Goal: Check status: Check status

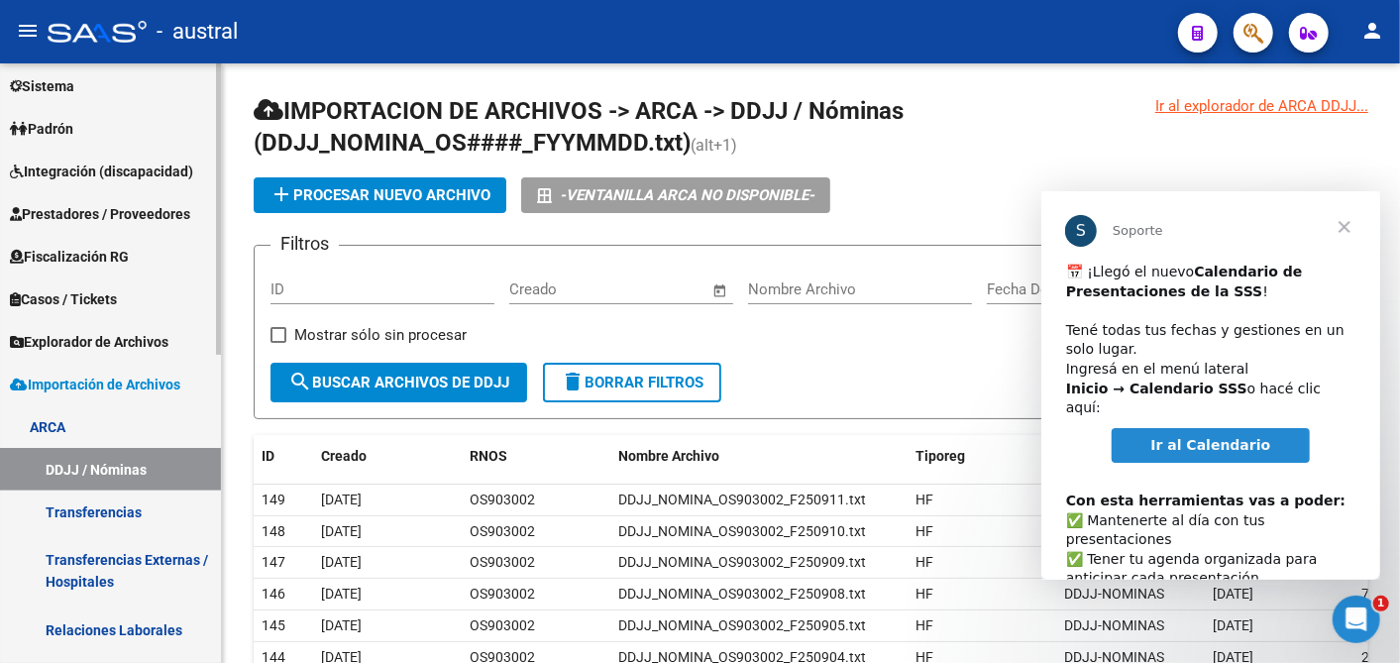
click at [202, 387] on div "Firma Express Inicio Calendario SSS Instructivos Contacto OS Reportes Tablero d…" at bounding box center [113, 460] width 226 height 1234
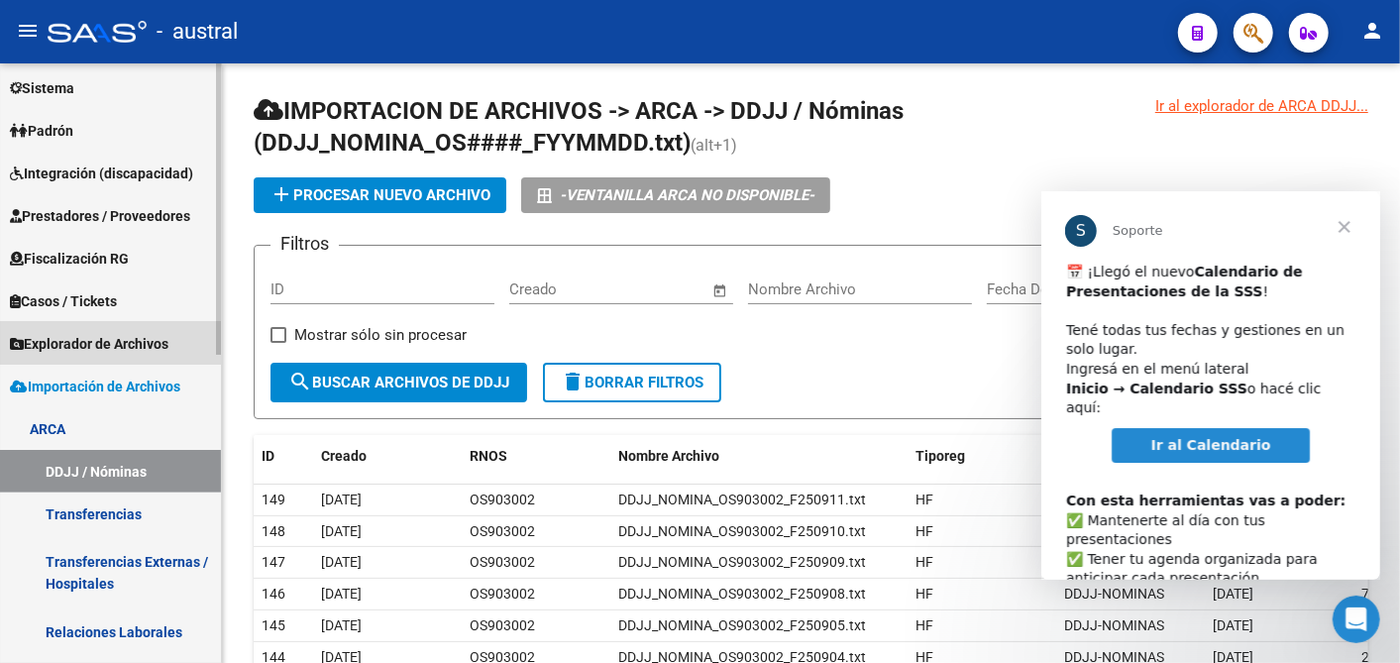
click at [99, 333] on span "Explorador de Archivos" at bounding box center [89, 344] width 159 height 22
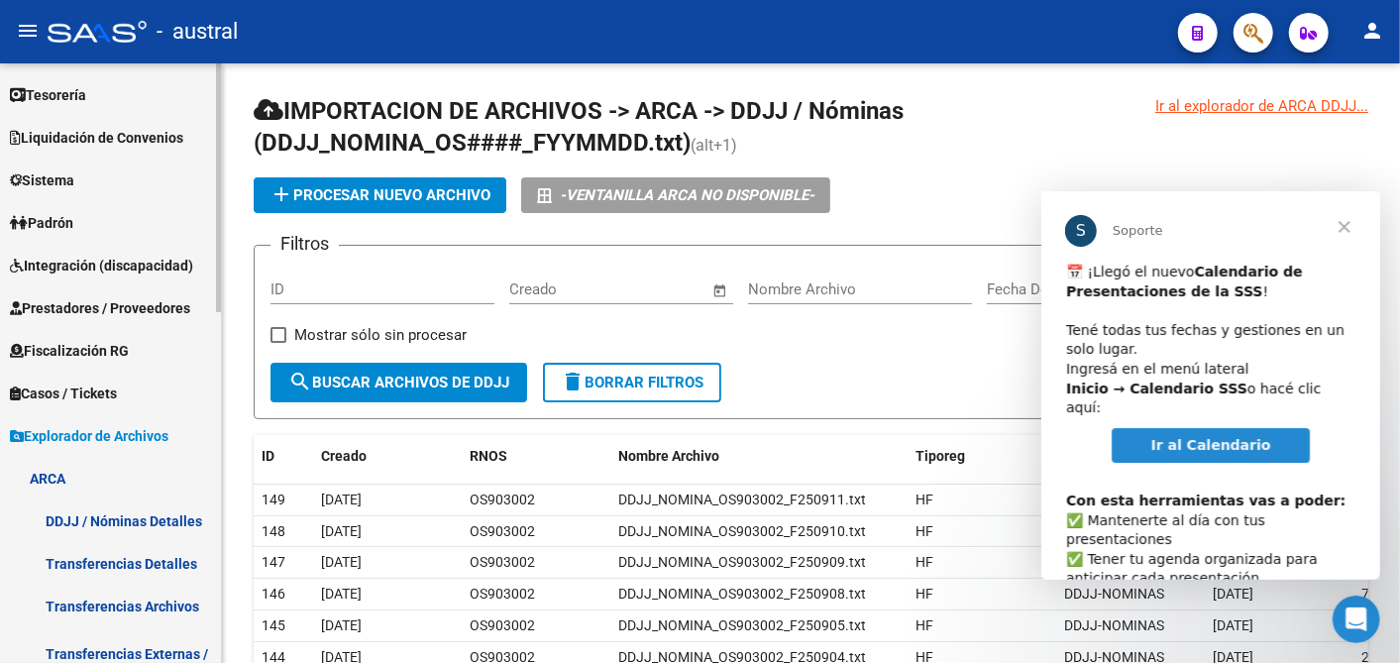
scroll to position [108, 0]
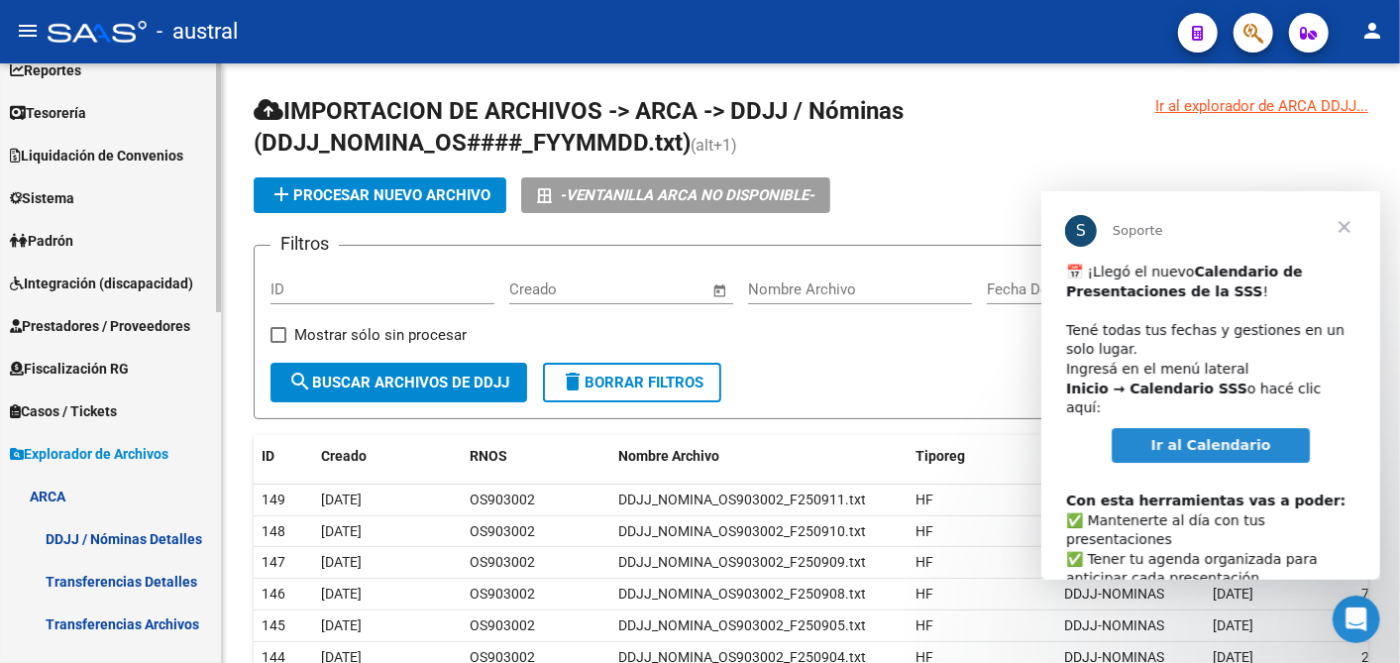
click at [54, 487] on link "ARCA" at bounding box center [110, 496] width 221 height 43
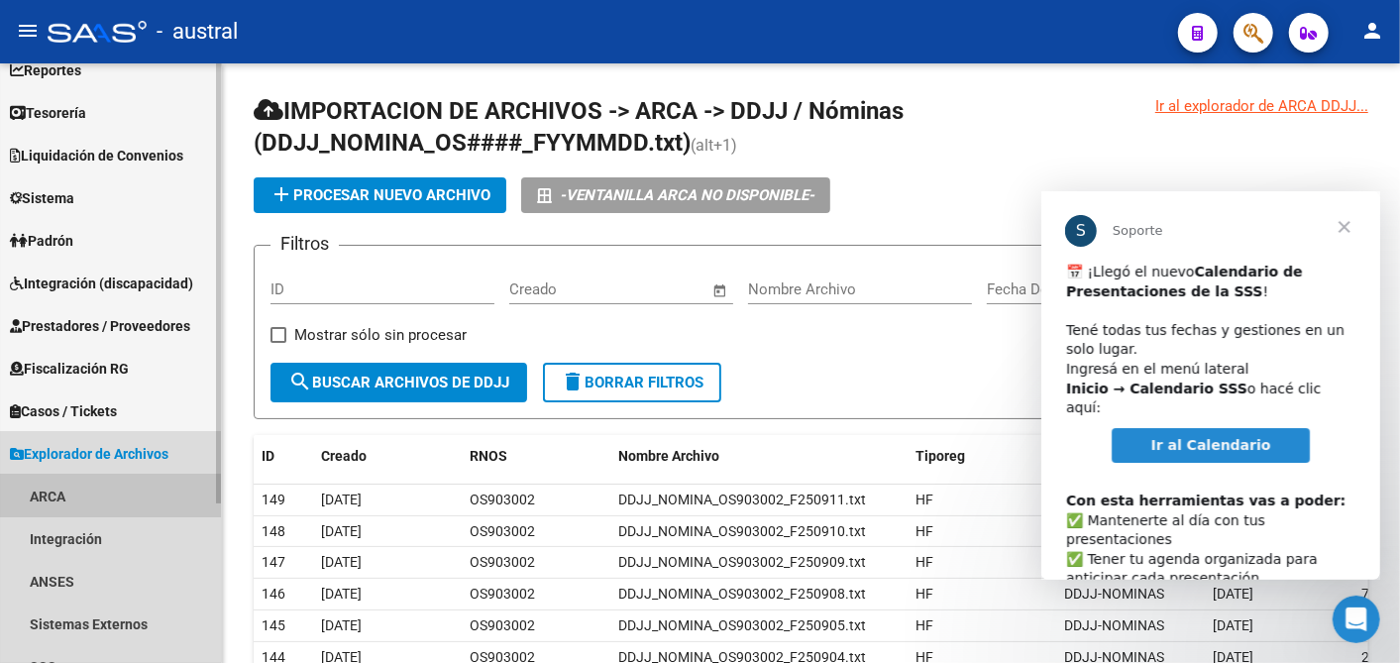
click at [54, 487] on link "ARCA" at bounding box center [110, 496] width 221 height 43
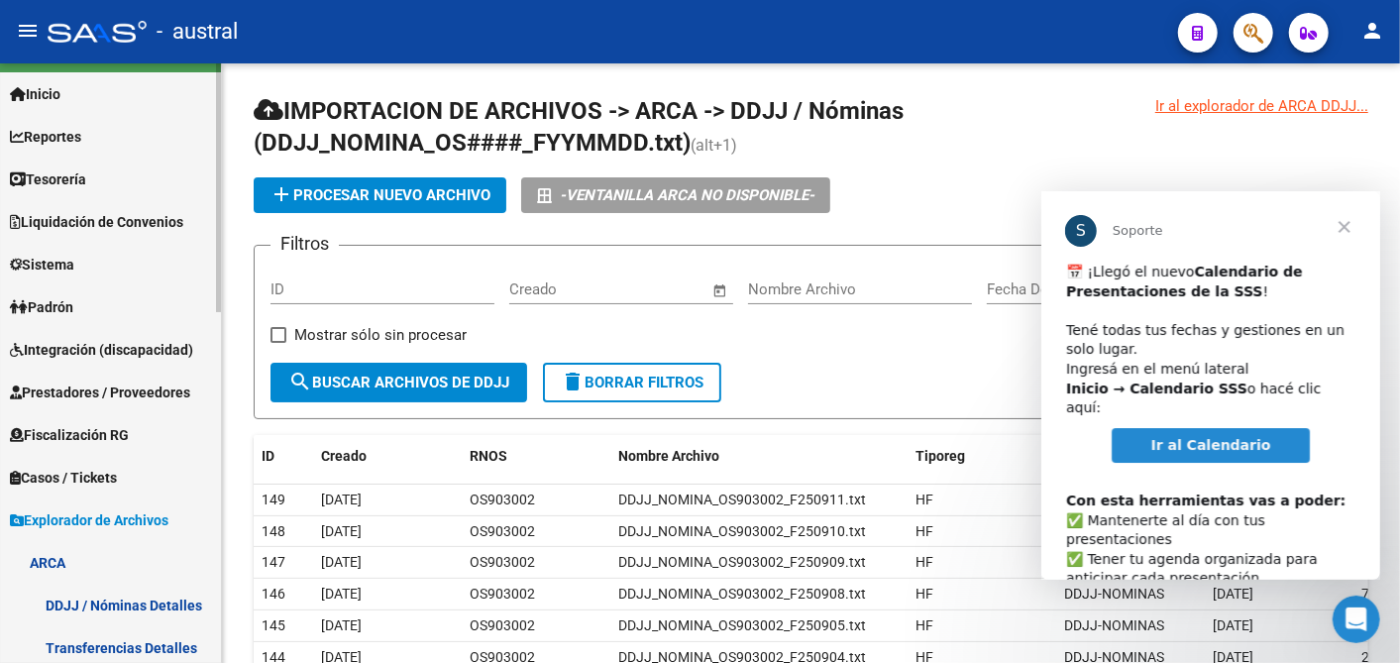
scroll to position [0, 0]
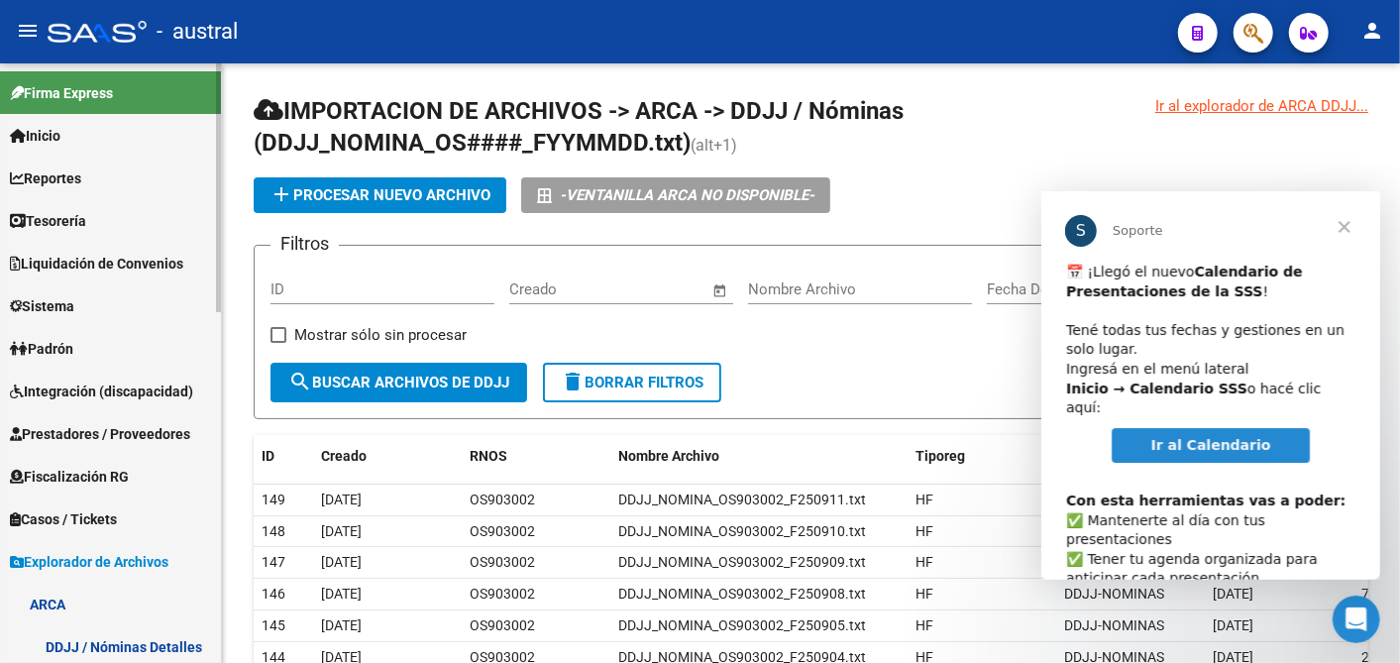
click at [125, 255] on span "Liquidación de Convenios" at bounding box center [96, 264] width 173 height 22
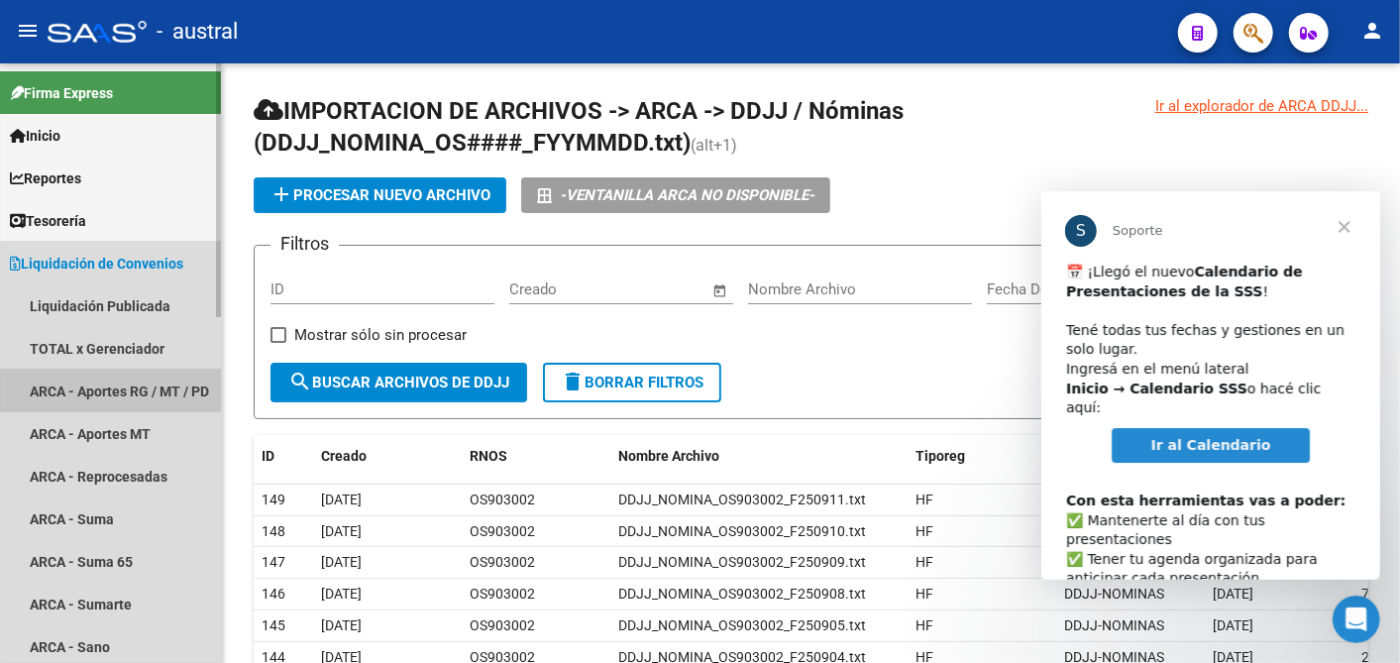
click at [104, 380] on link "ARCA - Aportes RG / MT / PD" at bounding box center [110, 391] width 221 height 43
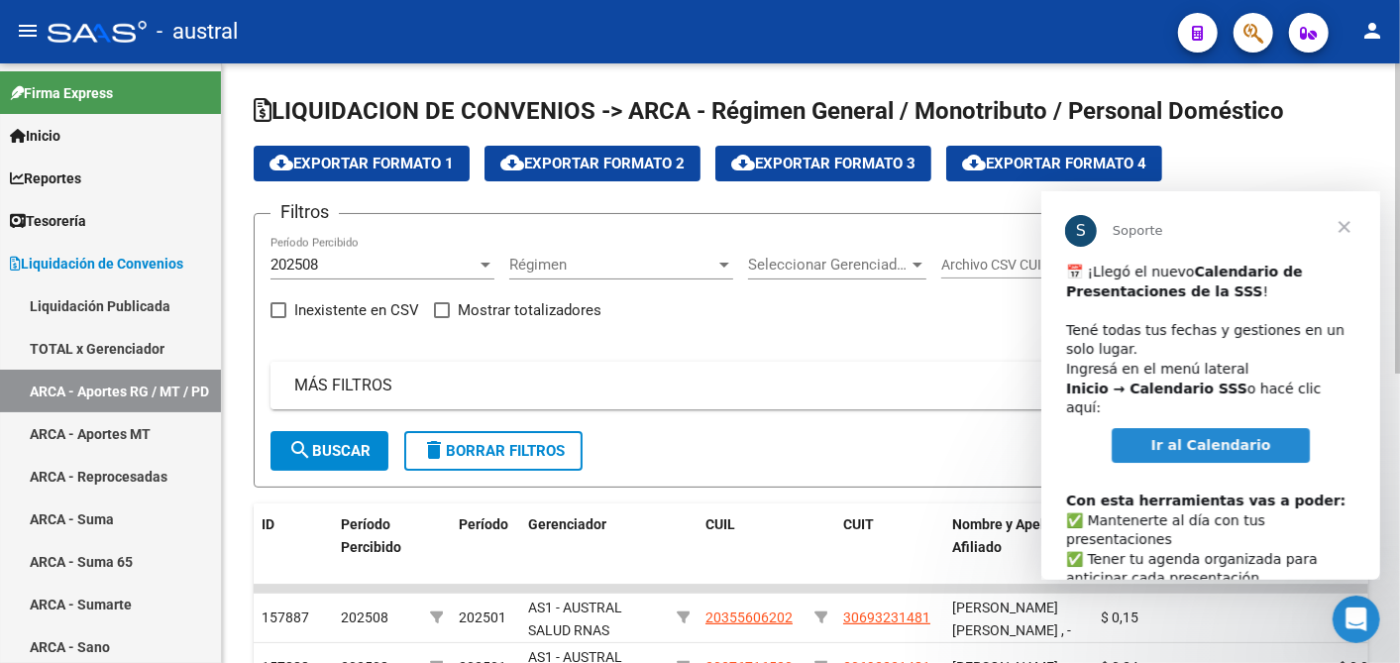
click at [344, 380] on mat-panel-title "MÁS FILTROS" at bounding box center [799, 386] width 1010 height 22
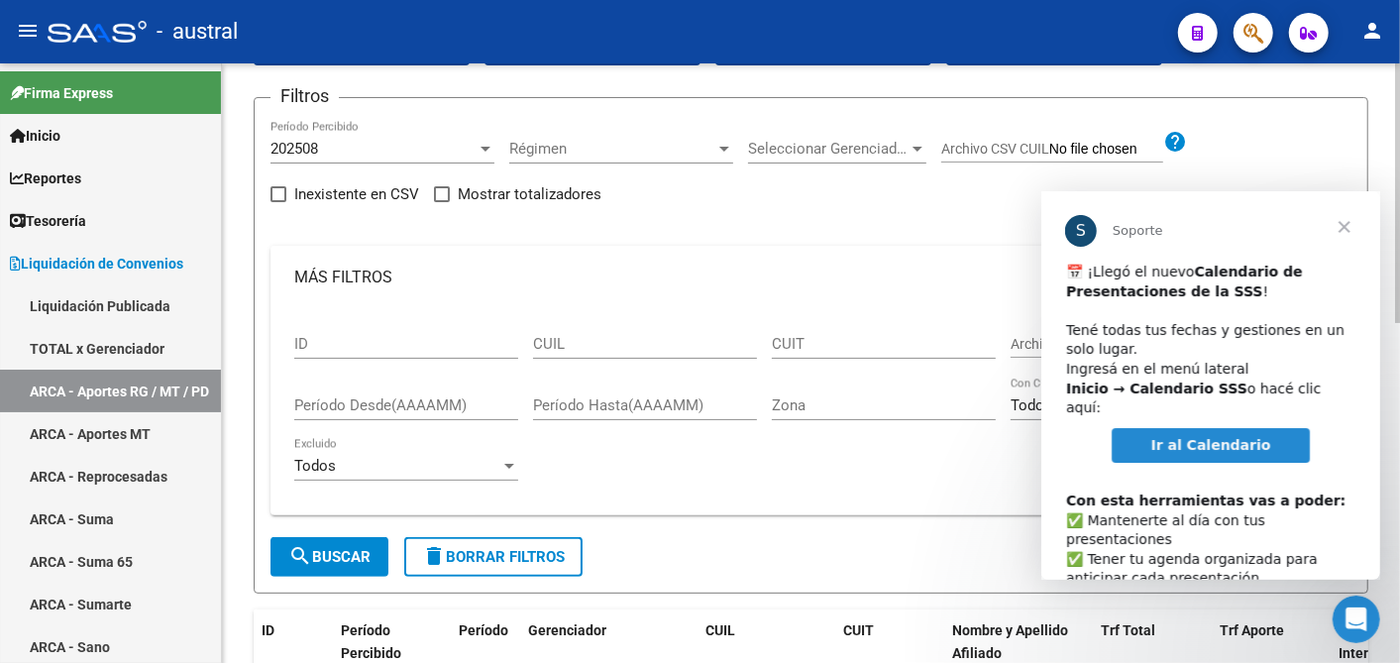
scroll to position [220, 0]
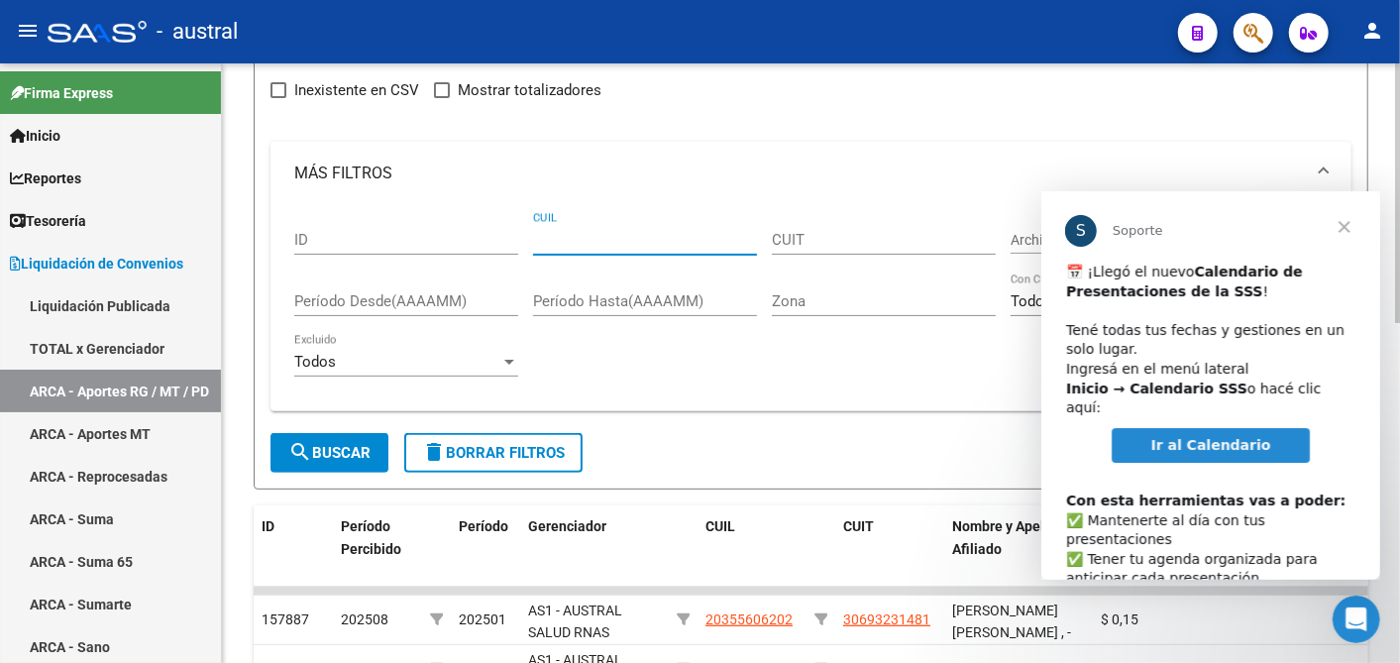
click at [616, 246] on input "CUIL" at bounding box center [645, 240] width 224 height 18
paste input "20-40917501-6"
type input "20-40917501-6"
click at [364, 455] on span "search Buscar" at bounding box center [329, 453] width 82 height 18
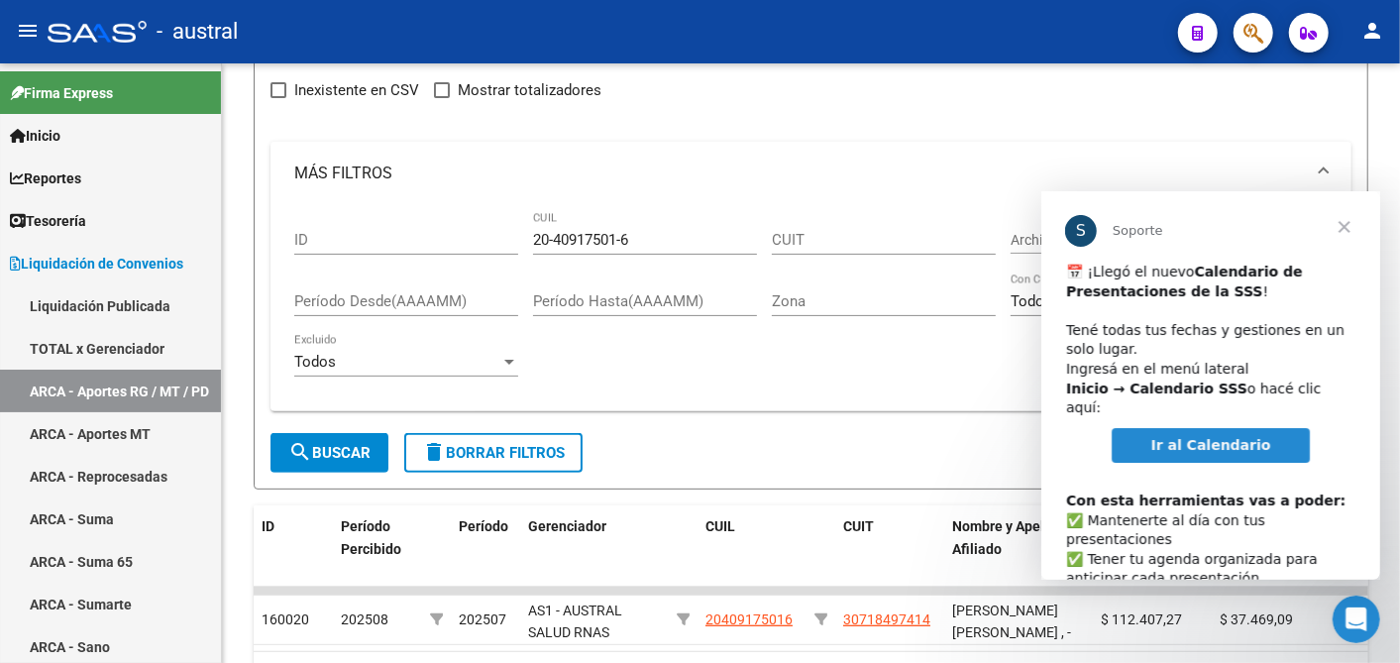
click at [1346, 223] on span "Cerrar" at bounding box center [1343, 226] width 71 height 71
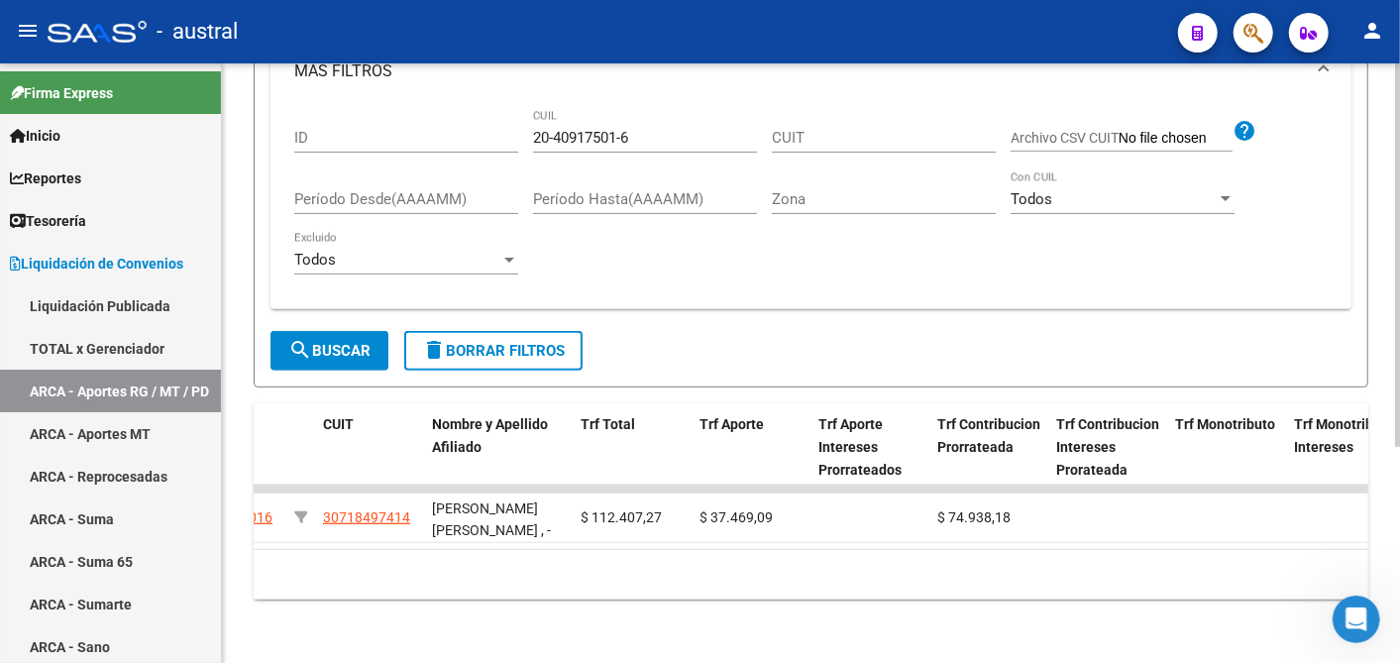
scroll to position [0, 0]
